Goal: Task Accomplishment & Management: Complete application form

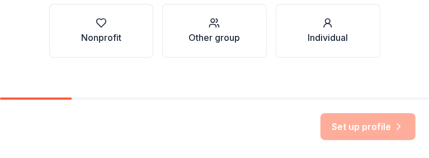
scroll to position [213, 0]
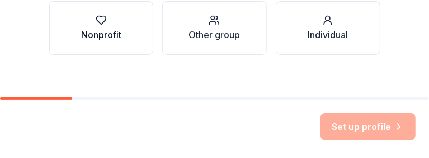
click at [102, 18] on div "button" at bounding box center [101, 20] width 40 height 11
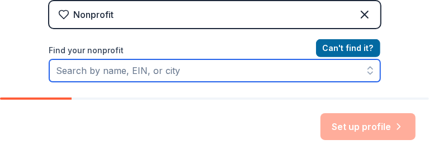
click at [218, 70] on input "Find your nonprofit" at bounding box center [214, 70] width 331 height 22
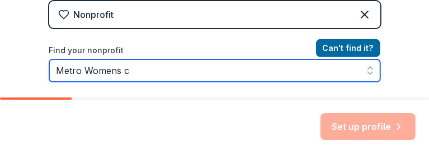
scroll to position [253, 0]
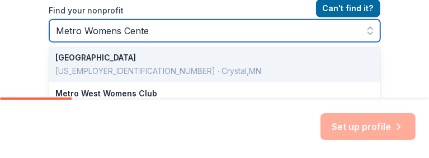
type input "[GEOGRAPHIC_DATA]"
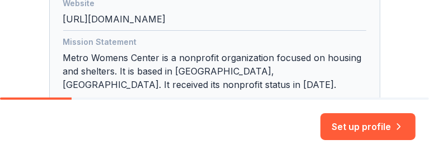
scroll to position [353, 0]
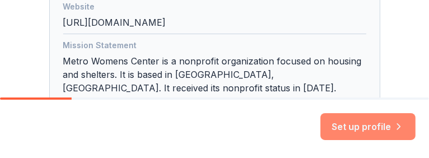
click at [373, 126] on button "Set up profile" at bounding box center [367, 126] width 95 height 27
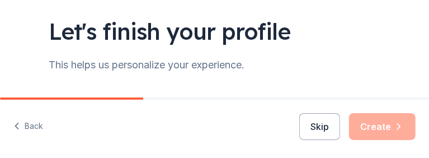
scroll to position [112, 0]
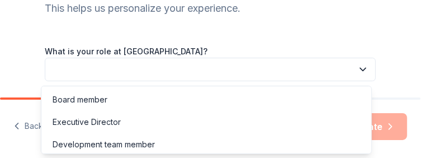
click at [136, 63] on button "button" at bounding box center [210, 69] width 331 height 23
click at [118, 121] on div "Executive Director" at bounding box center [87, 121] width 68 height 13
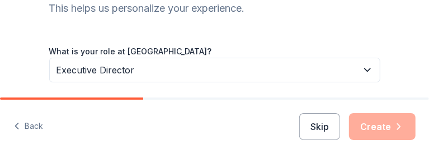
scroll to position [167, 0]
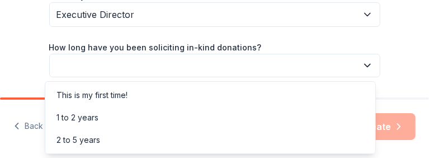
click at [143, 63] on button "button" at bounding box center [214, 65] width 331 height 23
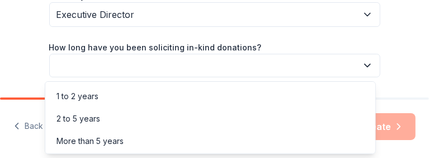
scroll to position [22, 0]
click at [63, 141] on div "More than 5 years" at bounding box center [89, 140] width 67 height 13
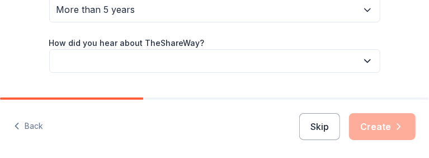
scroll to position [252, 0]
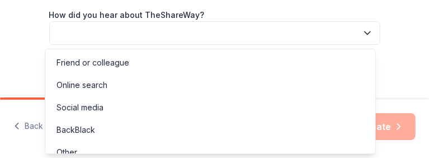
click at [102, 30] on button "button" at bounding box center [214, 32] width 331 height 23
click at [94, 82] on div "Online search" at bounding box center [81, 84] width 51 height 13
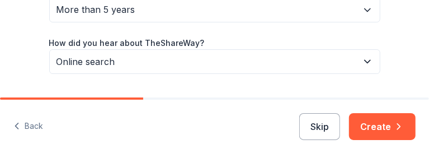
scroll to position [253, 0]
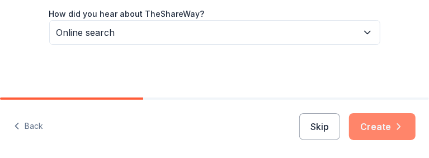
click at [370, 125] on button "Create" at bounding box center [382, 126] width 67 height 27
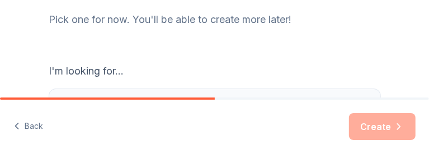
scroll to position [188, 0]
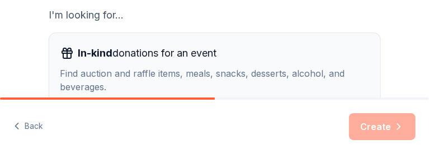
click at [72, 72] on div "Find auction and raffle items, meals, snacks, desserts, alcohol, and beverages." at bounding box center [214, 80] width 309 height 27
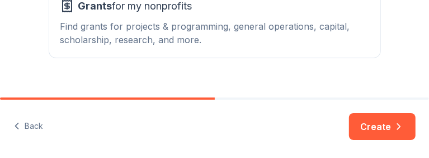
scroll to position [336, 0]
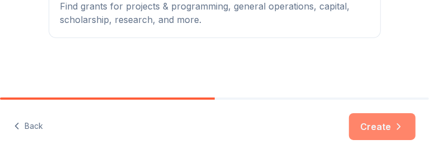
click at [369, 123] on button "Create" at bounding box center [382, 126] width 67 height 27
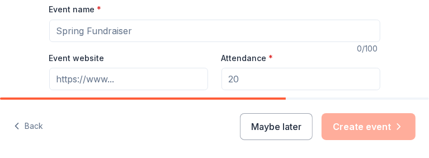
scroll to position [158, 0]
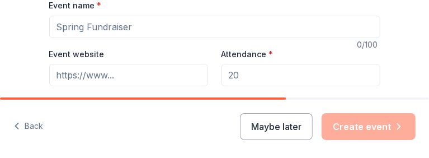
click at [133, 29] on input "Event name *" at bounding box center [214, 27] width 331 height 22
drag, startPoint x: 50, startPoint y: 26, endPoint x: 165, endPoint y: 30, distance: 114.7
click at [165, 30] on input "Event name *" at bounding box center [214, 27] width 331 height 22
type input "fall gala"
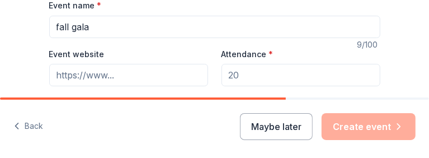
drag, startPoint x: 253, startPoint y: 74, endPoint x: 216, endPoint y: 76, distance: 37.5
click at [216, 76] on div "Event website Attendance * Date * Pick a date ZIP code * 55428" at bounding box center [214, 91] width 331 height 88
type input "260"
click at [158, 77] on input "Event website" at bounding box center [128, 75] width 159 height 22
drag, startPoint x: 51, startPoint y: 72, endPoint x: 107, endPoint y: 76, distance: 56.1
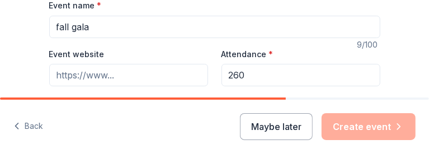
click at [107, 76] on input "Event website" at bounding box center [128, 75] width 159 height 22
paste input "[URL][DOMAIN_NAME]"
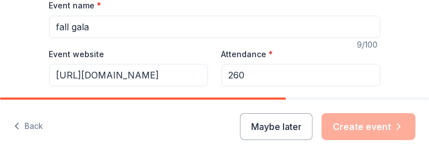
scroll to position [0, 16]
type input "[URL][DOMAIN_NAME]"
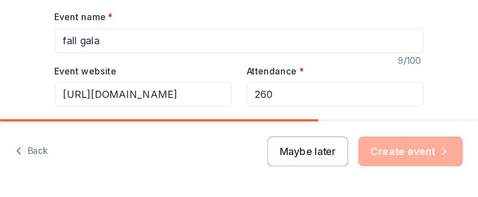
scroll to position [214, 0]
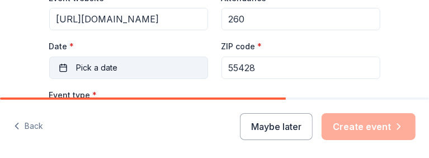
click at [163, 68] on button "Pick a date" at bounding box center [128, 67] width 159 height 22
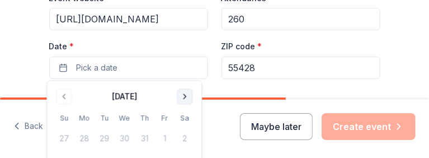
click at [185, 95] on button "Go to next month" at bounding box center [185, 96] width 16 height 16
click at [65, 95] on button "Go to previous month" at bounding box center [64, 96] width 16 height 16
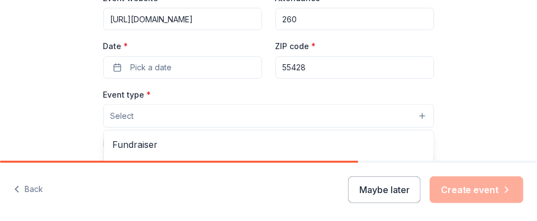
drag, startPoint x: 370, startPoint y: 0, endPoint x: 263, endPoint y: 112, distance: 154.7
click at [263, 112] on button "Select" at bounding box center [268, 116] width 331 height 23
click at [249, 63] on div "Event name * fall gala 9 /100 Event website [URL][DOMAIN_NAME] Attendance * 260…" at bounding box center [268, 200] width 331 height 517
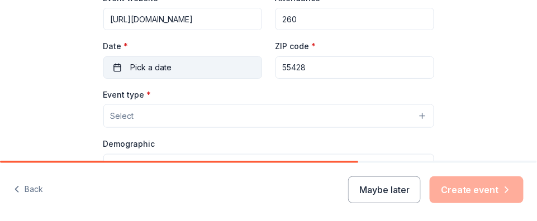
click at [111, 66] on button "Pick a date" at bounding box center [182, 67] width 159 height 22
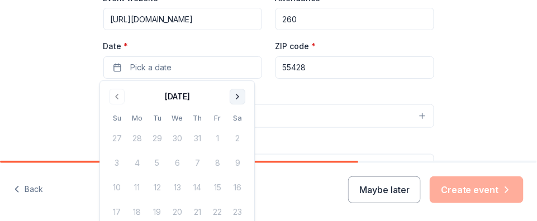
click at [238, 96] on button "Go to next month" at bounding box center [238, 97] width 16 height 16
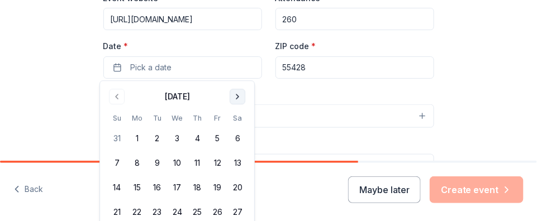
click at [238, 96] on button "Go to next month" at bounding box center [238, 97] width 16 height 16
click at [197, 157] on button "13" at bounding box center [197, 188] width 20 height 20
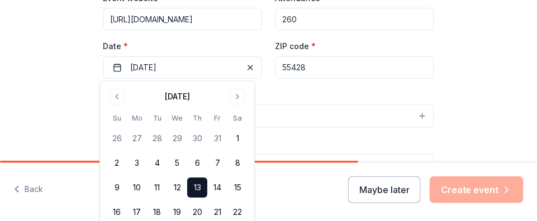
click at [282, 103] on div "Event type * Select" at bounding box center [268, 108] width 331 height 41
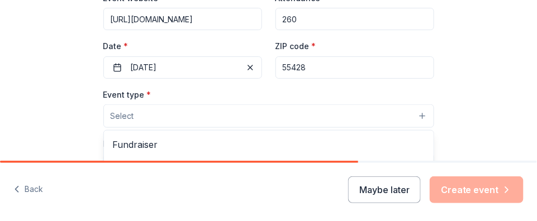
click at [159, 116] on button "Select" at bounding box center [268, 116] width 331 height 23
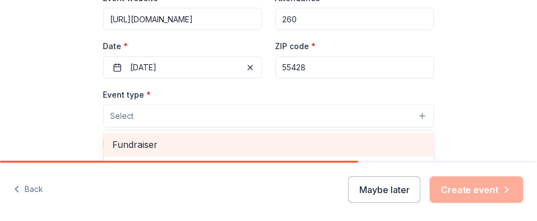
click at [146, 145] on span "Fundraiser" at bounding box center [269, 145] width 312 height 15
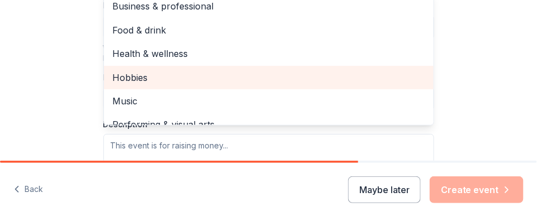
scroll to position [13, 0]
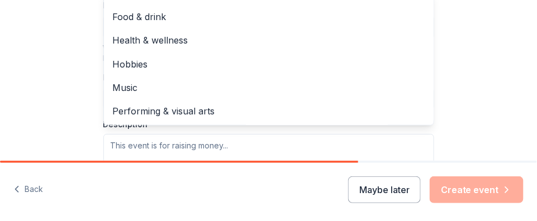
click at [220, 145] on div "Event type * Fundraiser Business & professional Food & drink Health & wellness …" at bounding box center [268, 66] width 331 height 237
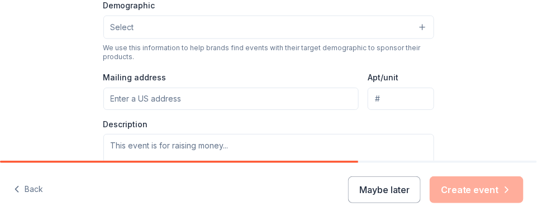
scroll to position [250, 0]
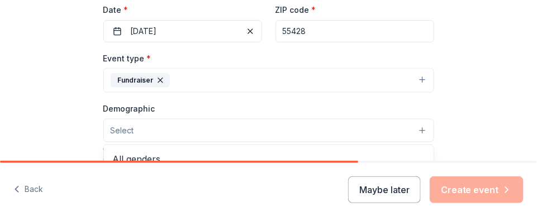
click at [417, 130] on button "Select" at bounding box center [268, 130] width 331 height 23
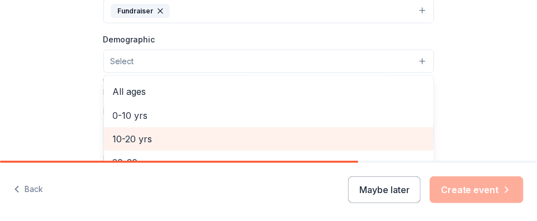
scroll to position [0, 0]
click at [190, 140] on span "Mostly women" at bounding box center [269, 137] width 312 height 15
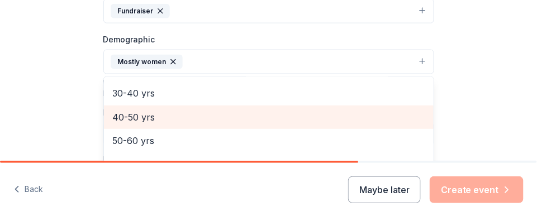
scroll to position [69, 0]
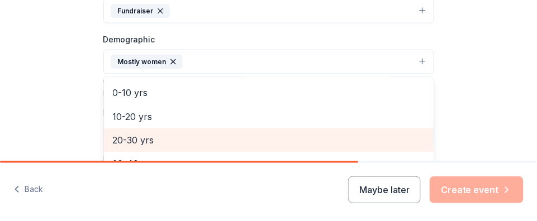
click at [133, 138] on span "20-30 yrs" at bounding box center [269, 140] width 312 height 15
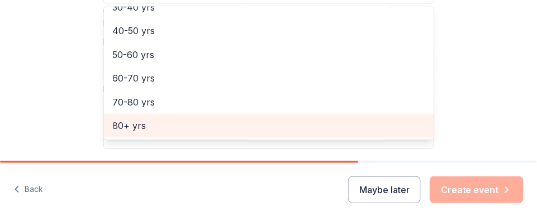
scroll to position [530, 0]
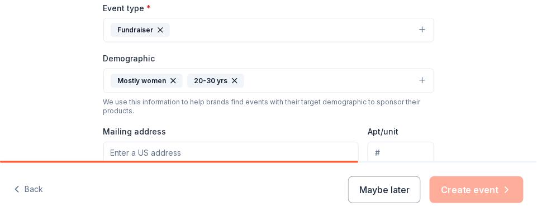
scroll to position [370, 0]
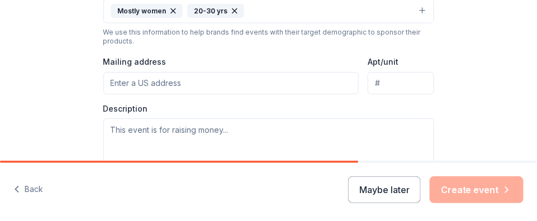
click at [337, 85] on input "Mailing address" at bounding box center [231, 83] width 256 height 22
type input "[STREET_ADDRESS]"
type input "Suite 2"
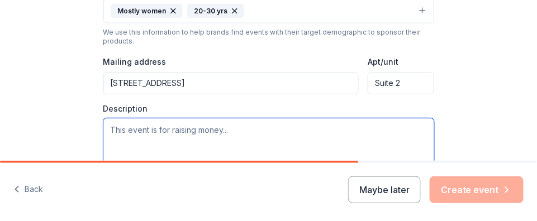
click at [234, 136] on textarea at bounding box center [268, 144] width 331 height 50
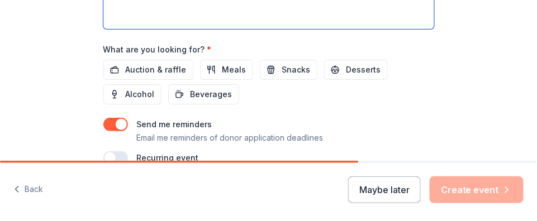
scroll to position [440, 0]
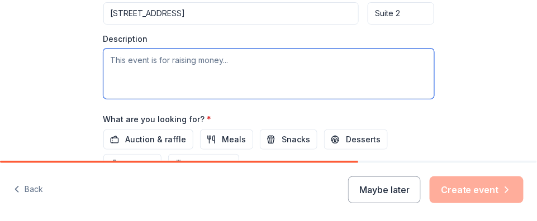
drag, startPoint x: 105, startPoint y: 60, endPoint x: 251, endPoint y: 62, distance: 145.4
click at [251, 62] on textarea at bounding box center [268, 74] width 331 height 50
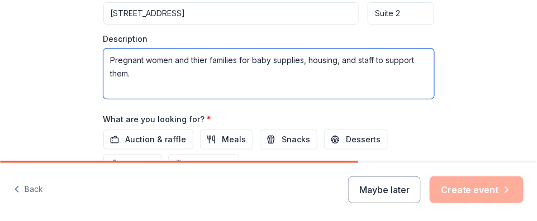
scroll to position [510, 0]
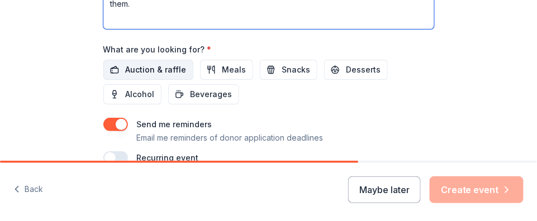
type textarea "Pregnant women and thier families for baby supplies, housing, and staff to supp…"
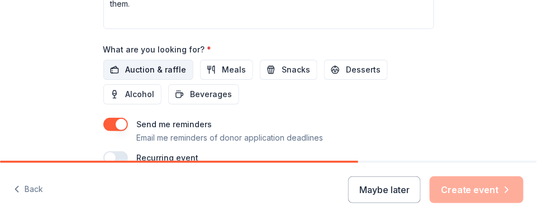
click at [131, 66] on span "Auction & raffle" at bounding box center [156, 69] width 61 height 13
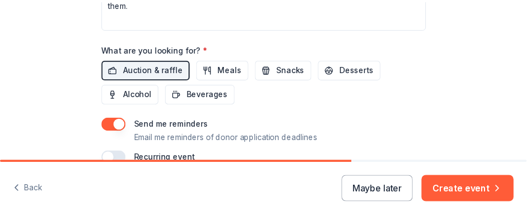
scroll to position [567, 0]
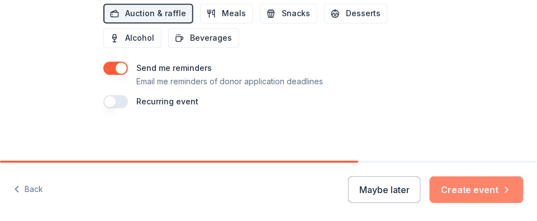
click at [428, 157] on button "Create event" at bounding box center [477, 190] width 94 height 27
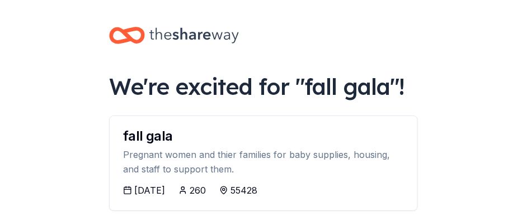
scroll to position [69, 0]
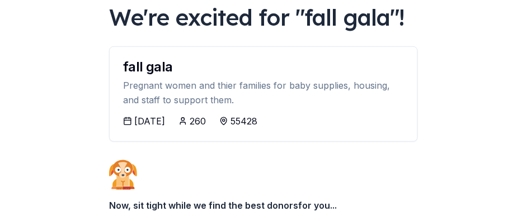
click at [152, 121] on div "[DATE]" at bounding box center [149, 121] width 31 height 13
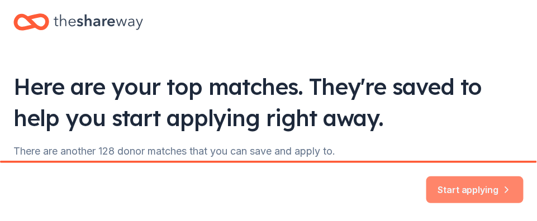
click at [428, 157] on button "Start applying" at bounding box center [475, 183] width 97 height 27
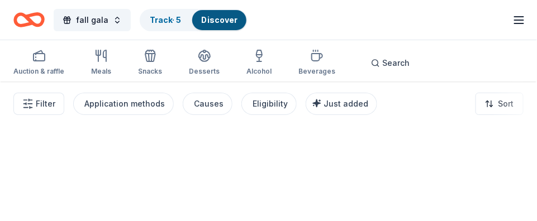
click at [428, 157] on div at bounding box center [268, 152] width 537 height 140
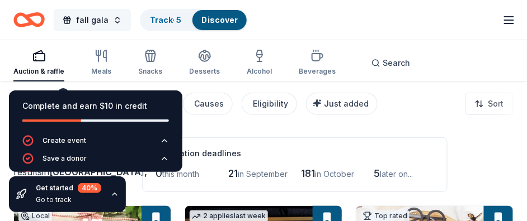
click at [112, 19] on button "fall gala" at bounding box center [92, 20] width 77 height 22
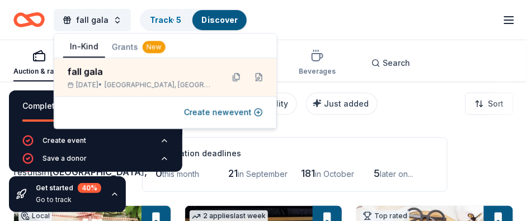
click at [285, 15] on div "fall gala Track · 5 Discover Start free trial Earn Rewards" at bounding box center [263, 20] width 500 height 26
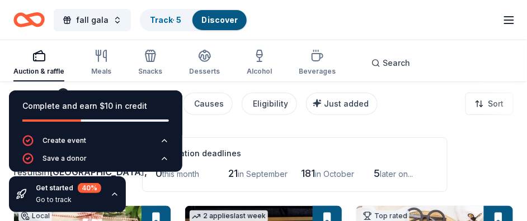
click at [160, 84] on div "Complete and earn $10 in credit Create event Save a donor Go to track Start an …" at bounding box center [95, 152] width 191 height 140
click at [40, 84] on div "Complete and earn $10 in credit Create event Save a donor Go to track Start an …" at bounding box center [95, 152] width 191 height 140
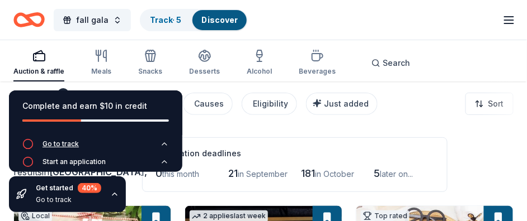
click at [63, 145] on div "Go to track" at bounding box center [61, 144] width 36 height 9
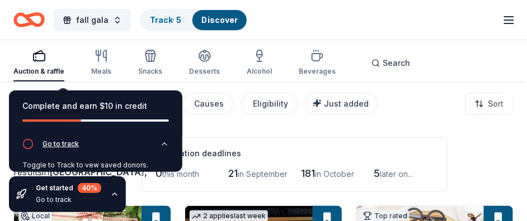
click at [63, 145] on div "Go to track" at bounding box center [61, 144] width 36 height 9
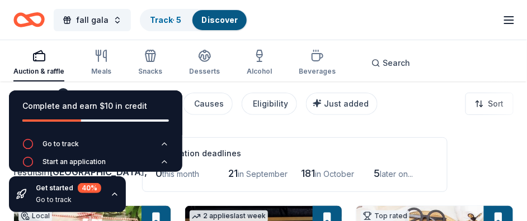
click at [206, 138] on div "Application deadlines 0 this month 21 in September 181 in [DATE] later on..." at bounding box center [294, 165] width 305 height 55
click at [175, 18] on link "Track · 5" at bounding box center [165, 20] width 31 height 10
click at [162, 18] on link "Track · 5" at bounding box center [165, 20] width 31 height 10
click at [116, 18] on button "fall gala" at bounding box center [92, 20] width 77 height 22
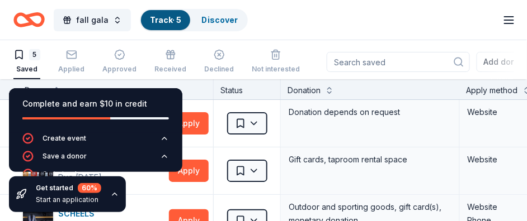
click at [48, 95] on div "Complete and earn $10 in credit" at bounding box center [95, 110] width 173 height 45
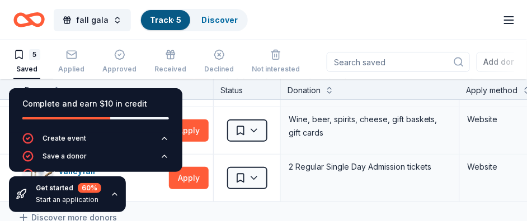
click at [13, 83] on div "Complete and earn $10 in credit Create event Save a donor Go to track Start an …" at bounding box center [95, 150] width 191 height 142
click at [2, 117] on div "Complete and earn $10 in credit Create event Save a donor Go to track Start an …" at bounding box center [95, 150] width 191 height 142
click at [57, 140] on div "Create event" at bounding box center [65, 138] width 44 height 9
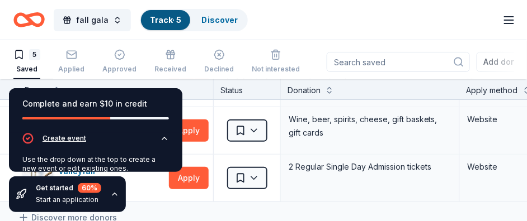
click at [57, 140] on div "Create event" at bounding box center [65, 138] width 44 height 9
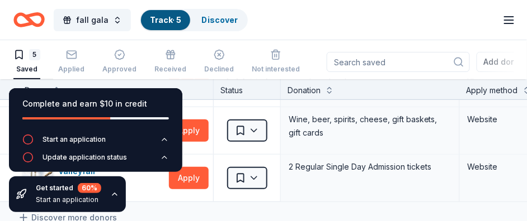
scroll to position [59, 0]
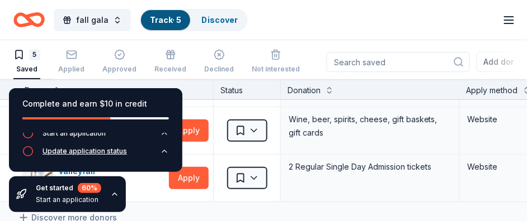
click at [120, 153] on div "Update application status" at bounding box center [85, 151] width 84 height 9
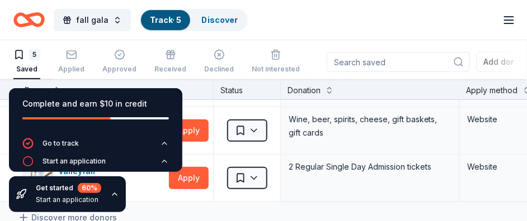
scroll to position [21, 0]
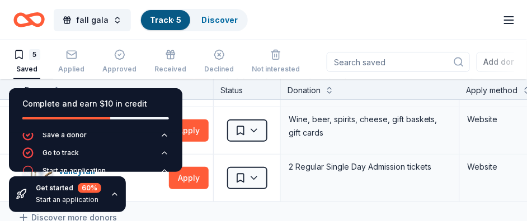
click at [174, 17] on link "Track · 5" at bounding box center [165, 20] width 31 height 10
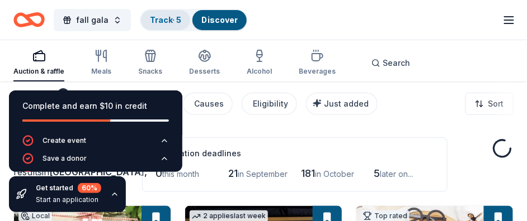
click at [161, 17] on link "Track · 5" at bounding box center [165, 20] width 31 height 10
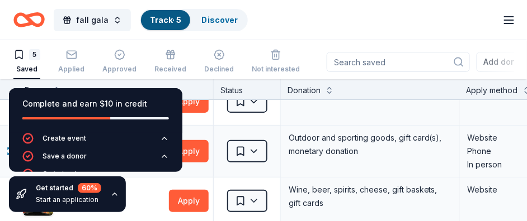
scroll to position [140, 0]
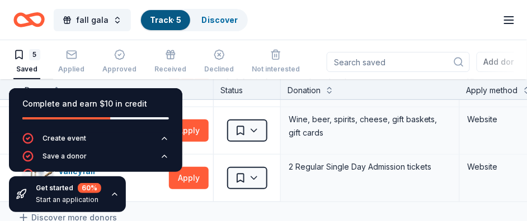
click at [126, 157] on div "Complete and earn $10 in credit Create event Save a donor Go to track Start an …" at bounding box center [95, 150] width 191 height 142
click at [78, 157] on button "Go to track" at bounding box center [95, 178] width 147 height 18
click at [428, 22] on icon "button" at bounding box center [508, 19] width 13 height 13
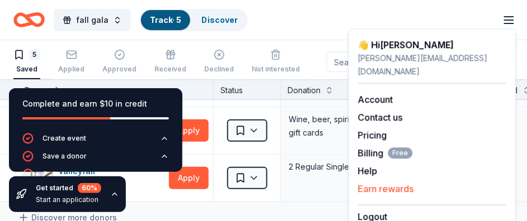
click at [399, 157] on link "Earn rewards" at bounding box center [386, 188] width 56 height 11
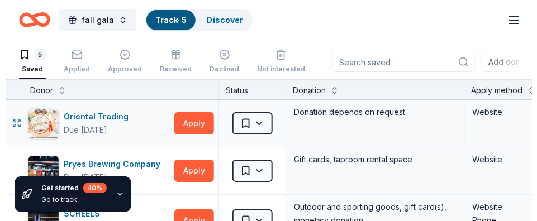
scroll to position [69, 0]
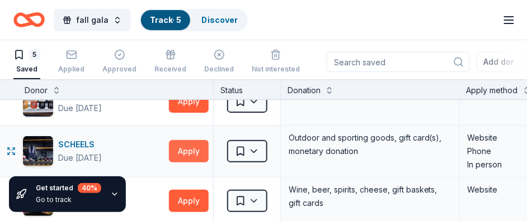
click at [186, 154] on button "Apply" at bounding box center [189, 151] width 40 height 22
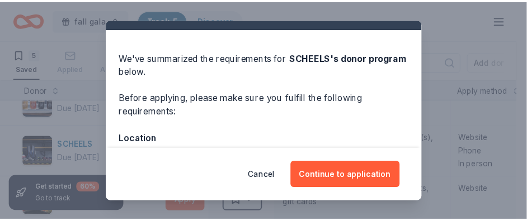
scroll to position [0, 0]
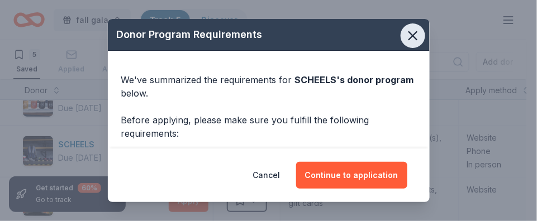
click at [405, 35] on icon "button" at bounding box center [413, 36] width 16 height 16
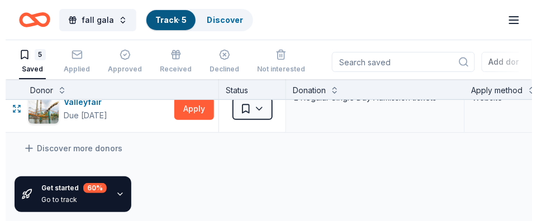
scroll to position [140, 0]
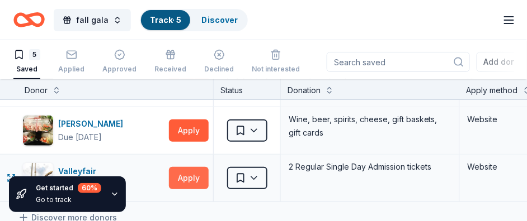
click at [191, 157] on button "Apply" at bounding box center [189, 178] width 40 height 22
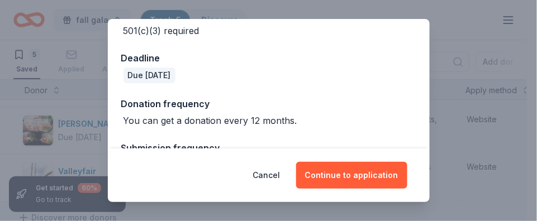
scroll to position [336, 0]
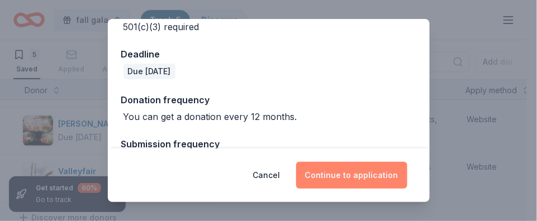
click at [332, 157] on button "Continue to application" at bounding box center [351, 175] width 111 height 27
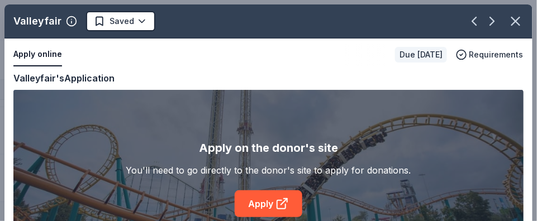
scroll to position [58, 0]
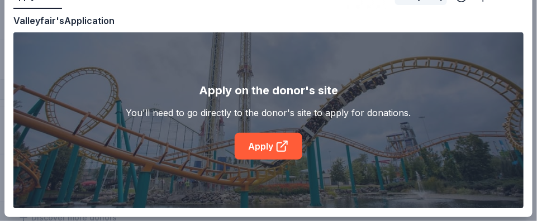
click at [258, 152] on div "Valleyfair Saved Apply online Due [DATE] Requirements Copy and paste your infor…" at bounding box center [268, 82] width 529 height 271
click at [258, 147] on div "Valleyfair Saved Apply online Due [DATE] Requirements Copy and paste your infor…" at bounding box center [268, 82] width 529 height 271
click at [275, 148] on div "Valleyfair Saved Apply online Due [DATE] Requirements Copy and paste your infor…" at bounding box center [268, 82] width 529 height 271
click at [257, 146] on div "Valleyfair Saved Apply online Due [DATE] Requirements Copy and paste your infor…" at bounding box center [268, 82] width 529 height 271
click at [273, 147] on div "Valleyfair Saved Apply online Due [DATE] Requirements Copy and paste your infor…" at bounding box center [268, 82] width 529 height 271
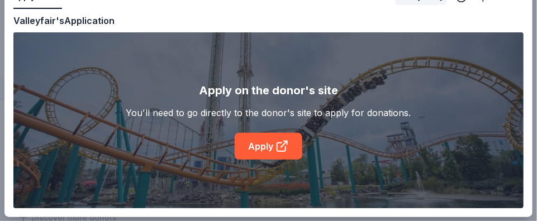
click at [245, 147] on div "Valleyfair Saved Apply online Due [DATE] Requirements Copy and paste your infor…" at bounding box center [268, 82] width 529 height 271
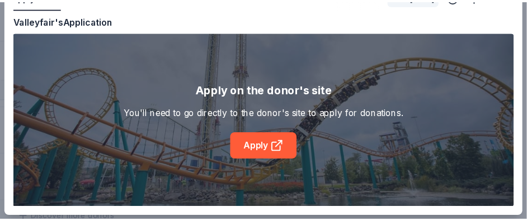
scroll to position [0, 0]
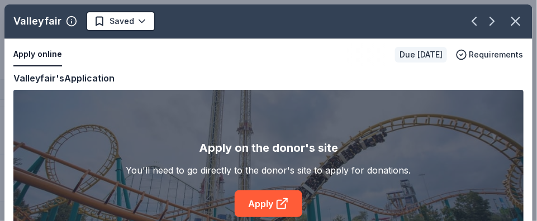
click at [46, 53] on div "Valleyfair Saved Apply online Due [DATE] Requirements Copy and paste your infor…" at bounding box center [268, 139] width 529 height 271
click at [46, 79] on div "Valleyfair Saved Apply online Due [DATE] Requirements Copy and paste your infor…" at bounding box center [268, 139] width 529 height 271
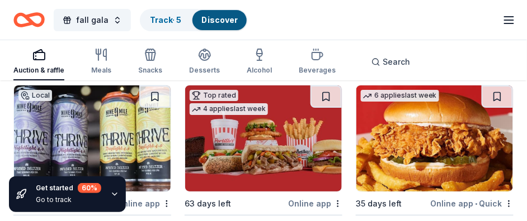
scroll to position [839, 0]
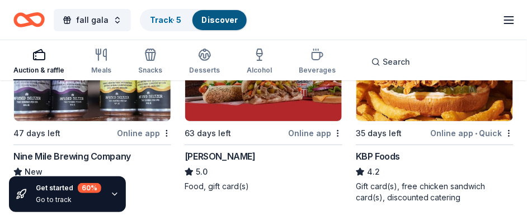
click at [196, 156] on div "[PERSON_NAME]" at bounding box center [220, 156] width 71 height 13
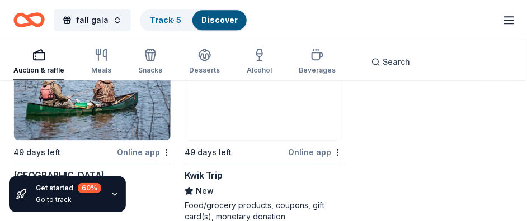
scroll to position [1538, 0]
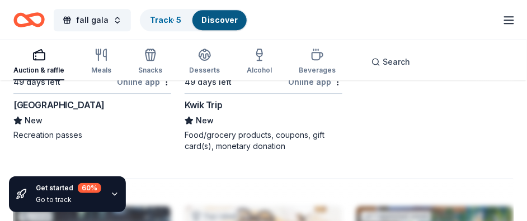
click at [78, 103] on div "[GEOGRAPHIC_DATA]" at bounding box center [58, 104] width 91 height 13
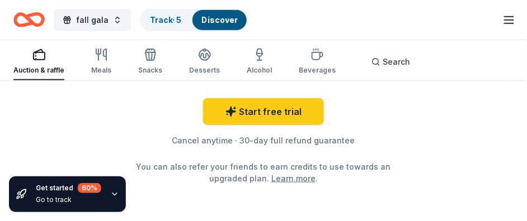
scroll to position [1818, 0]
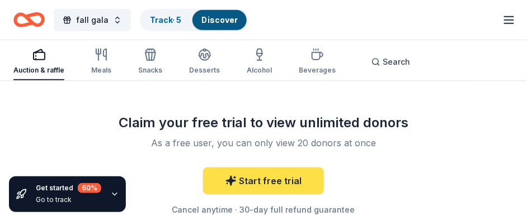
click at [276, 157] on link "Start free trial" at bounding box center [263, 181] width 121 height 27
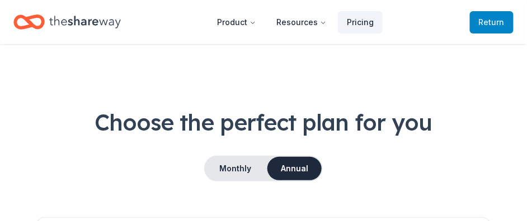
click at [428, 28] on span "Return to TheShareWay" at bounding box center [492, 22] width 26 height 13
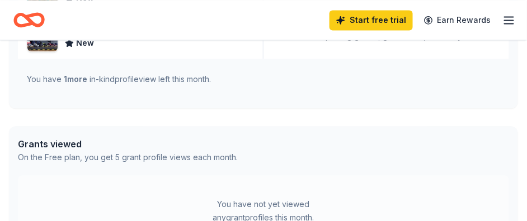
scroll to position [419, 0]
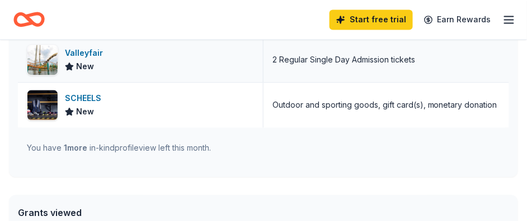
click at [107, 53] on div "Valleyfair New" at bounding box center [141, 60] width 246 height 45
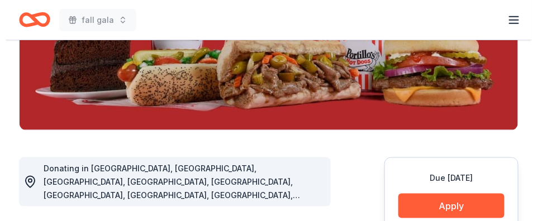
scroll to position [280, 0]
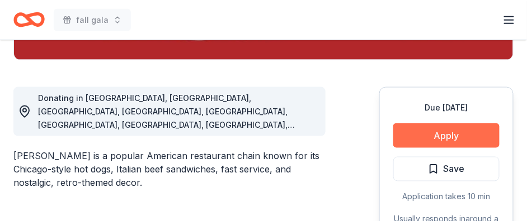
click at [441, 135] on button "Apply" at bounding box center [446, 136] width 106 height 25
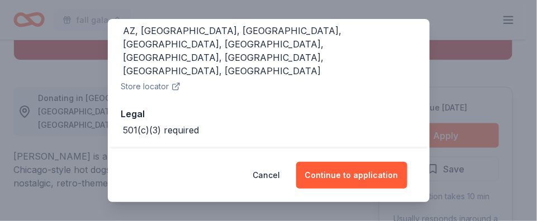
scroll to position [154, 0]
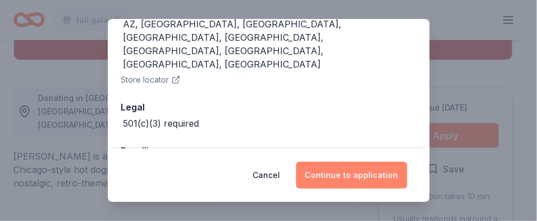
click at [338, 175] on button "Continue to application" at bounding box center [351, 175] width 111 height 27
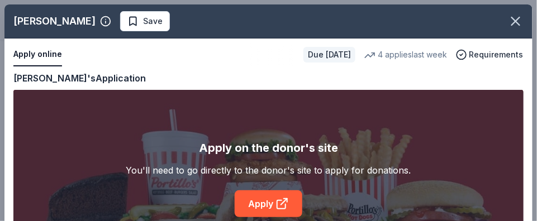
scroll to position [58, 0]
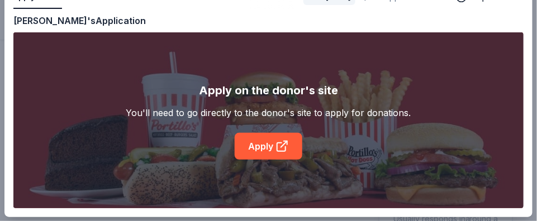
click at [263, 149] on div "Portillo's Save Apply online Due in 63 days 4 applies last week Requirements Co…" at bounding box center [268, 82] width 529 height 271
click at [263, 147] on div "Portillo's Save Apply online Due in 63 days 4 applies last week Requirements Co…" at bounding box center [268, 82] width 529 height 271
click at [276, 89] on div "Portillo's Save Apply online Due in 63 days 4 applies last week Requirements Co…" at bounding box center [268, 82] width 529 height 271
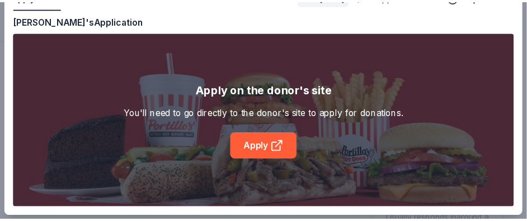
scroll to position [0, 0]
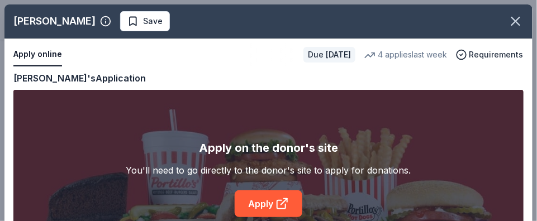
click at [51, 53] on div "Portillo's Save Apply online Due in 63 days 4 applies last week Requirements Co…" at bounding box center [268, 139] width 529 height 271
click at [36, 22] on div "Portillo's Save Apply online Due in 63 days 4 applies last week Requirements Co…" at bounding box center [268, 139] width 529 height 271
click at [508, 23] on icon "button" at bounding box center [516, 21] width 16 height 16
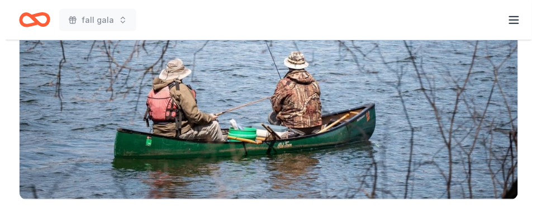
scroll to position [280, 0]
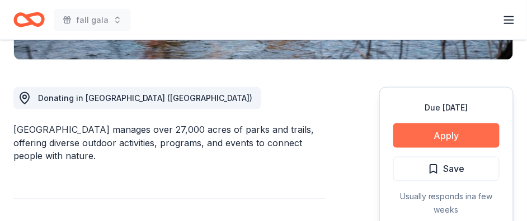
click at [448, 134] on button "Apply" at bounding box center [446, 136] width 106 height 25
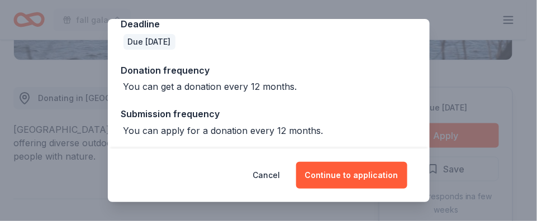
scroll to position [310, 0]
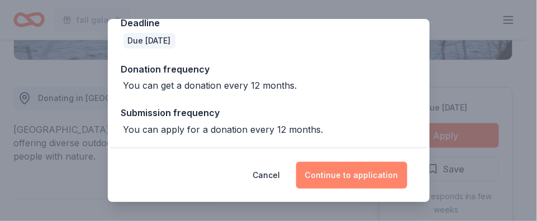
click at [350, 173] on button "Continue to application" at bounding box center [351, 175] width 111 height 27
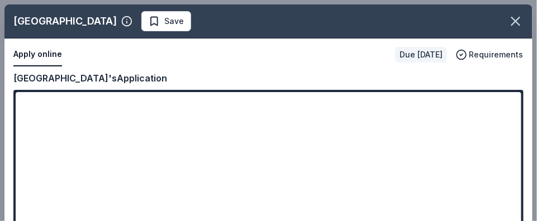
scroll to position [58, 0]
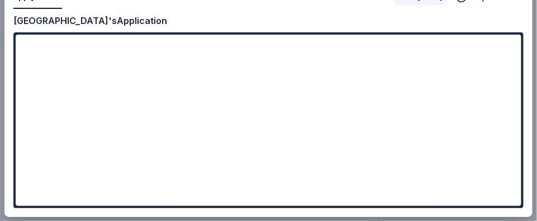
click at [268, 101] on div "Three Rivers Park District Save Apply online Due in 49 days Requirements Copy a…" at bounding box center [268, 82] width 529 height 271
click at [263, 100] on div "Three Rivers Park District Save Apply online Due in 49 days Requirements Copy a…" at bounding box center [268, 82] width 529 height 271
click at [268, 96] on div "Three Rivers Park District Save Apply online Due in 49 days Requirements Copy a…" at bounding box center [268, 82] width 529 height 271
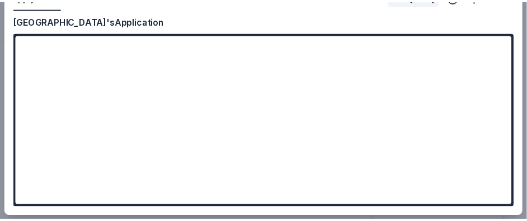
scroll to position [0, 0]
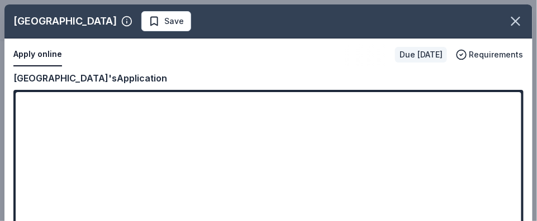
click at [47, 55] on div "Three Rivers Park District Save Apply online Due in 49 days Requirements Copy a…" at bounding box center [268, 139] width 529 height 271
click at [116, 77] on div "Three Rivers Park District Save Apply online Due in 49 days Requirements Copy a…" at bounding box center [268, 139] width 529 height 271
click at [509, 20] on icon "button" at bounding box center [516, 21] width 16 height 16
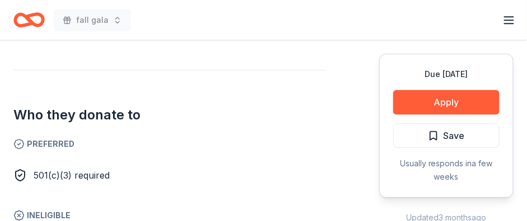
scroll to position [559, 0]
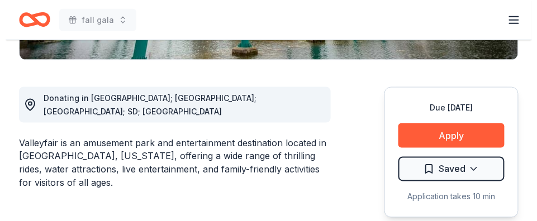
scroll to position [349, 0]
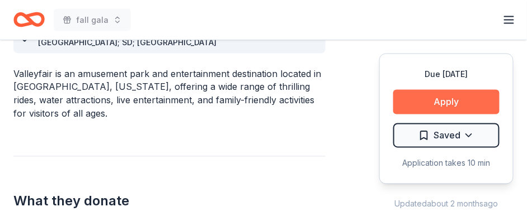
click at [444, 100] on button "Apply" at bounding box center [446, 102] width 106 height 25
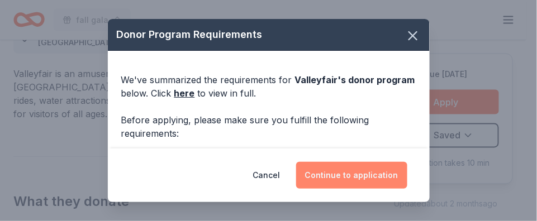
click at [353, 173] on button "Continue to application" at bounding box center [351, 175] width 111 height 27
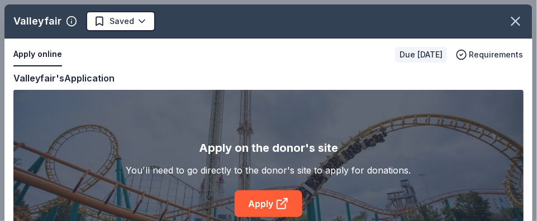
scroll to position [58, 0]
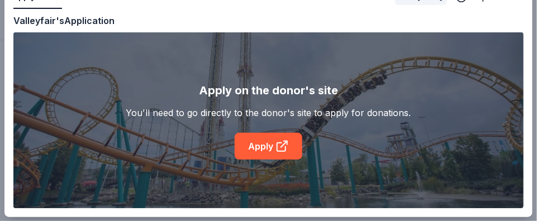
click at [263, 148] on div "Valleyfair Saved Apply online Due [DATE] Requirements Copy and paste your infor…" at bounding box center [268, 82] width 529 height 271
